Goal: Find specific page/section

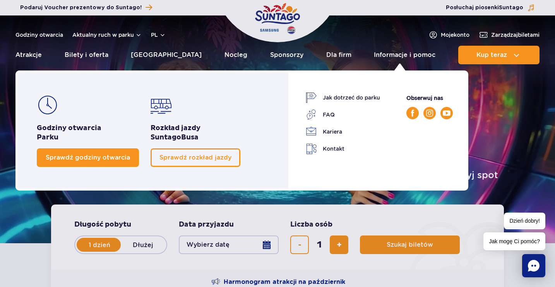
click at [102, 160] on span "Sprawdź godziny otwarcia" at bounding box center [88, 157] width 84 height 7
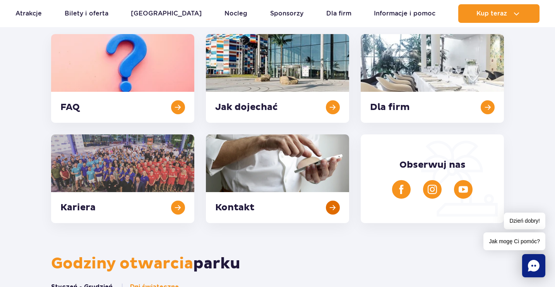
scroll to position [205, 0]
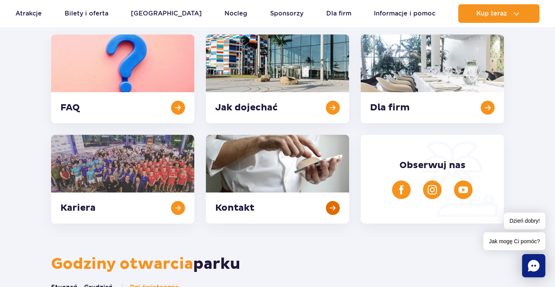
click at [334, 208] on link at bounding box center [277, 179] width 143 height 89
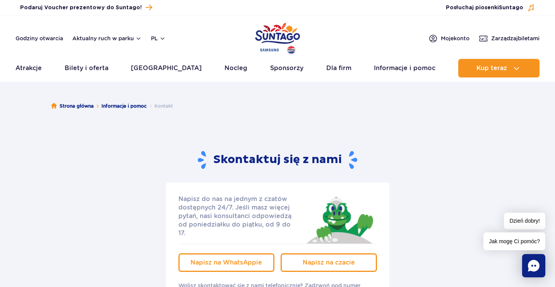
click at [537, 267] on icon "Chat" at bounding box center [534, 266] width 12 height 12
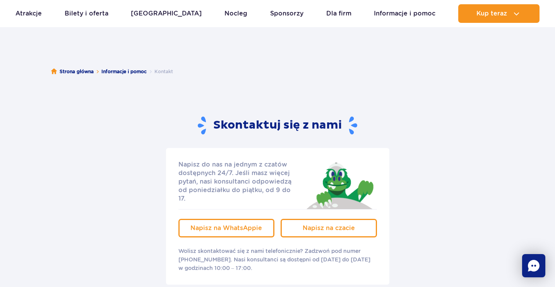
scroll to position [35, 0]
